Goal: Task Accomplishment & Management: Use online tool/utility

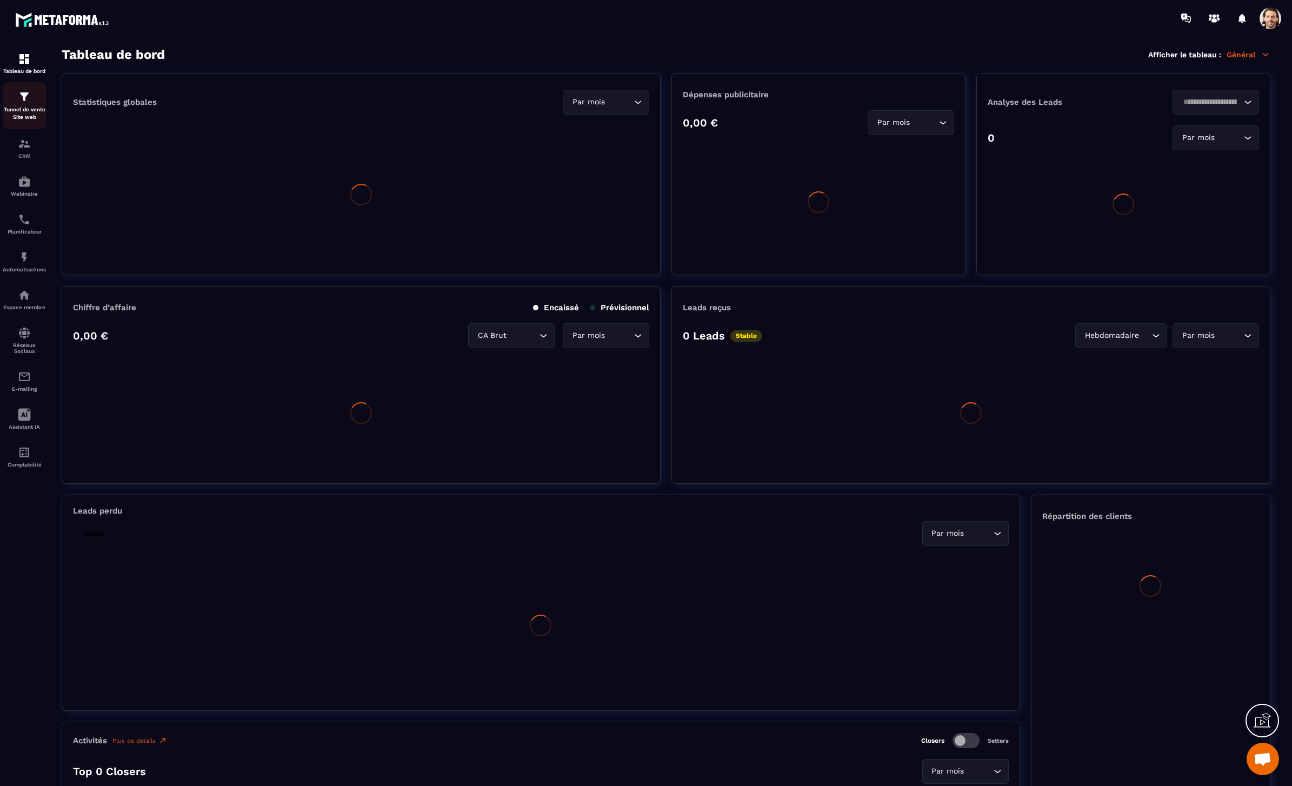
click at [25, 109] on p "Tunnel de vente Site web" at bounding box center [24, 113] width 43 height 15
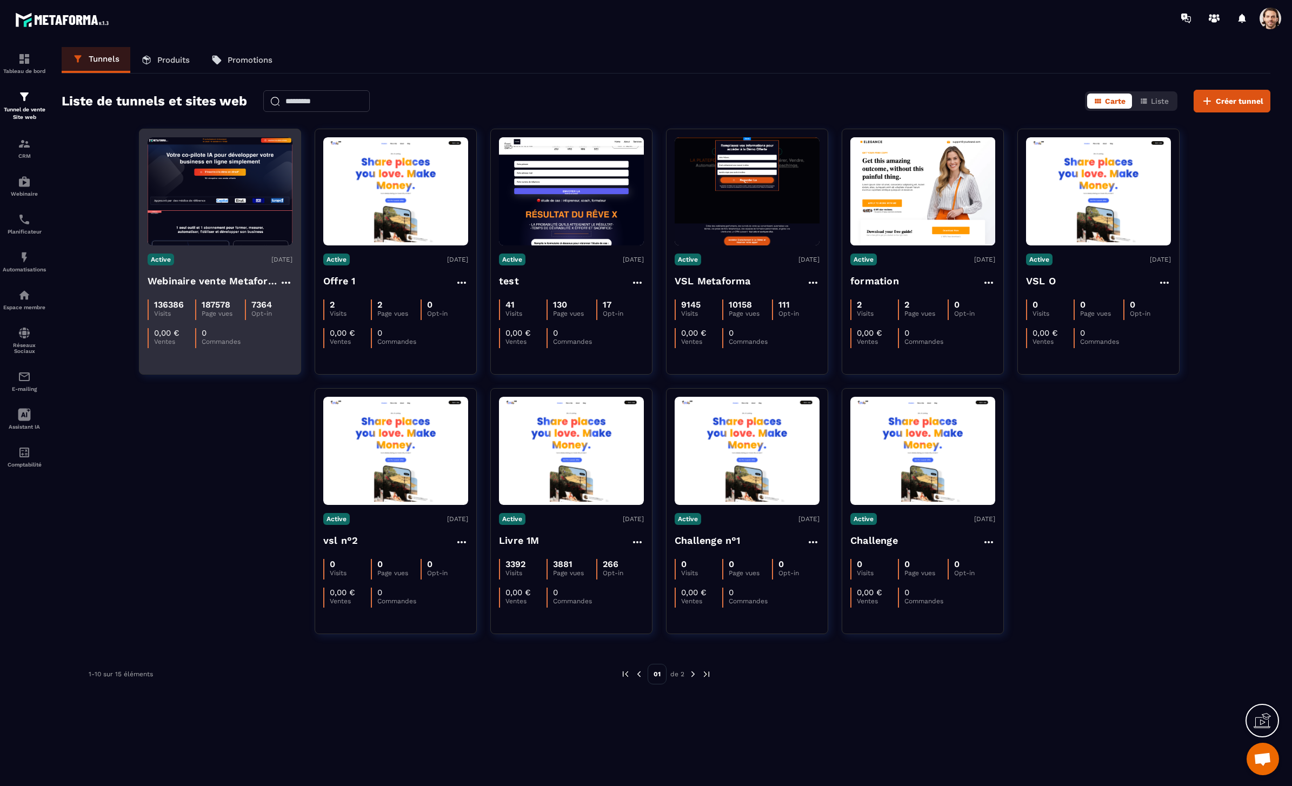
click at [232, 270] on div "Active 20/11/2024 Webinaire vente Metaforma 136386 Visits 187578 Page vues 7364…" at bounding box center [219, 296] width 161 height 103
click at [230, 282] on h4 "Webinaire vente Metaforma" at bounding box center [214, 281] width 132 height 15
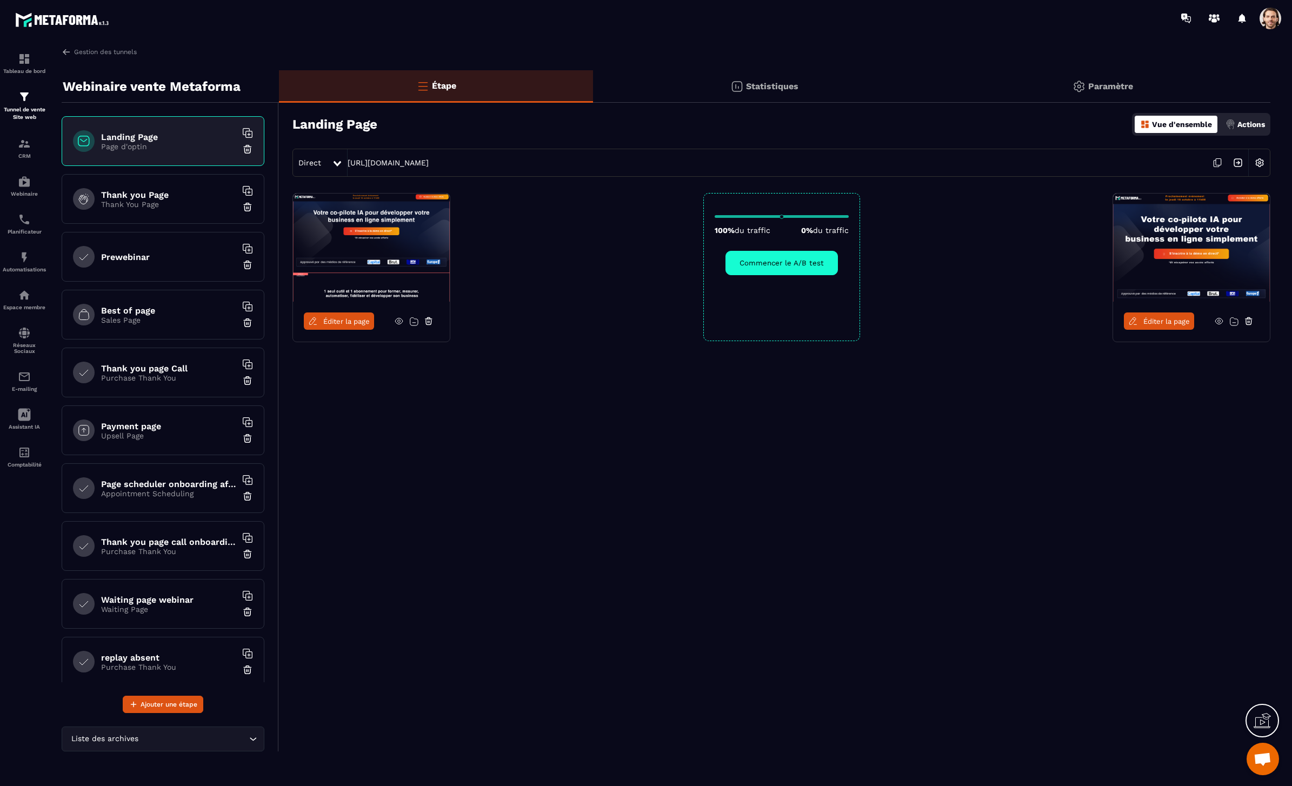
click at [338, 321] on span "Éditer la page" at bounding box center [346, 321] width 46 height 8
